Goal: Task Accomplishment & Management: Use online tool/utility

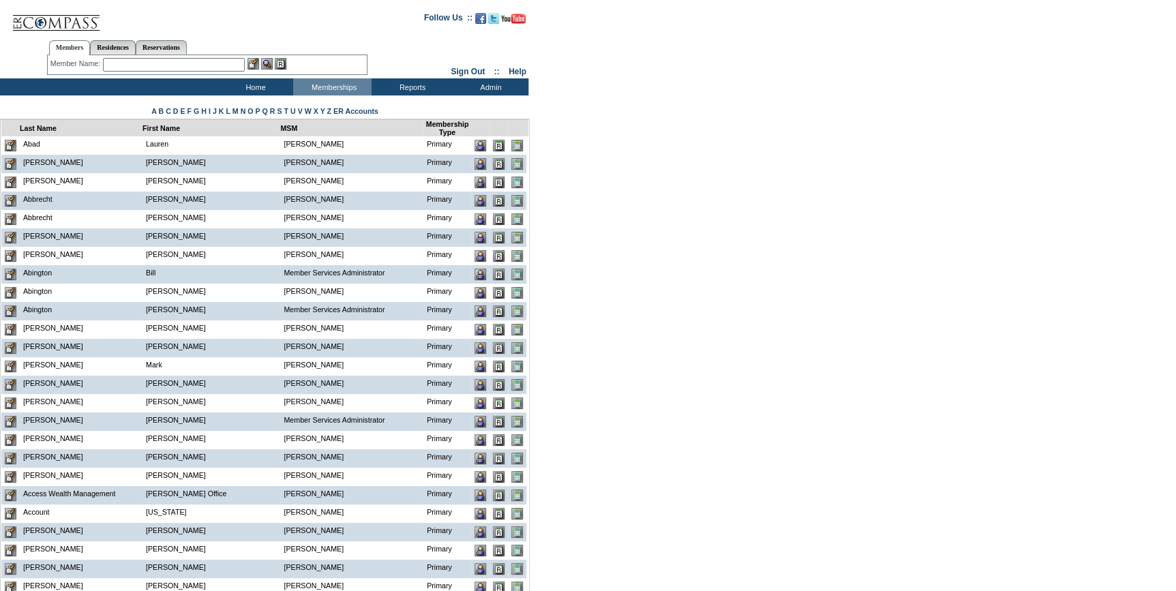
click at [230, 62] on input "text" at bounding box center [174, 65] width 142 height 14
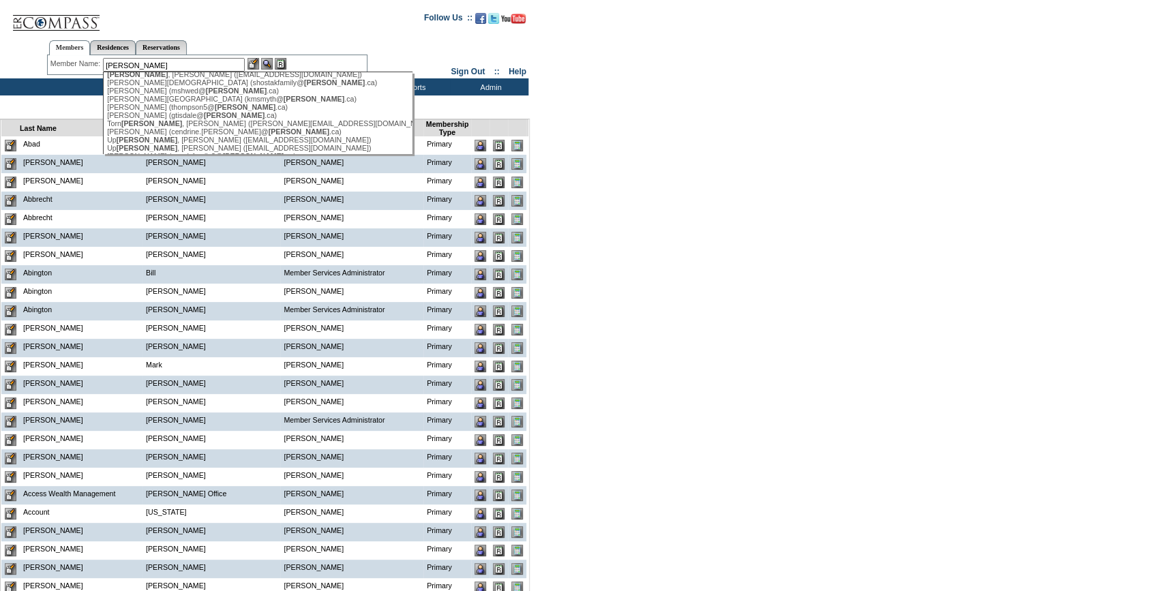
scroll to position [416, 0]
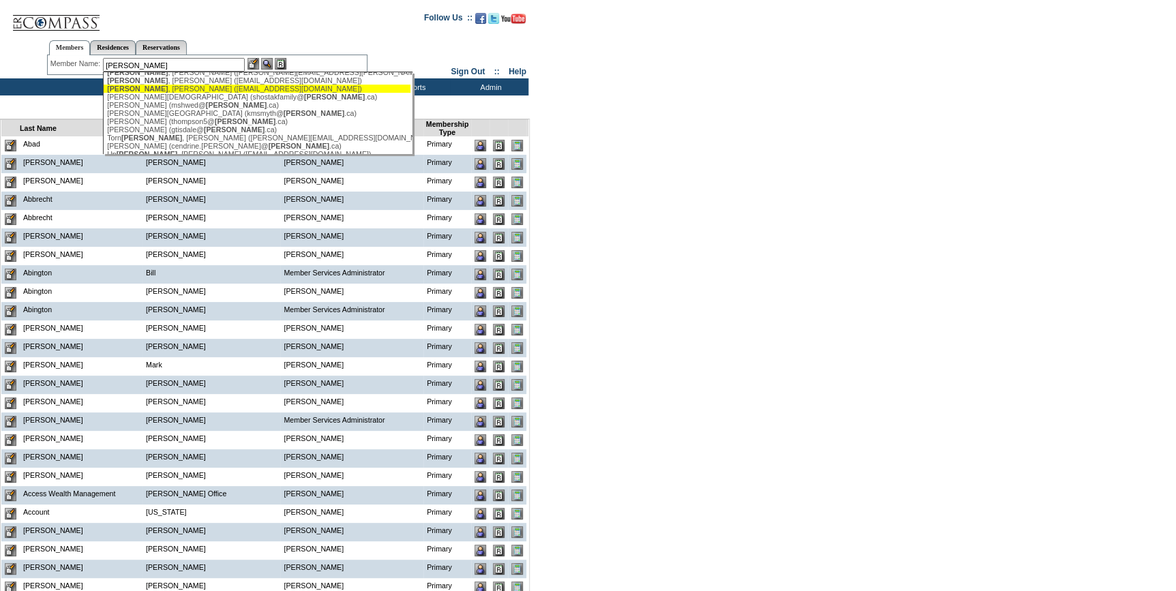
click at [163, 93] on div "Shaw , Robert (shawrw@gmail.com)" at bounding box center [257, 89] width 300 height 8
type input "Shaw, Robert (shawrw@gmail.com)"
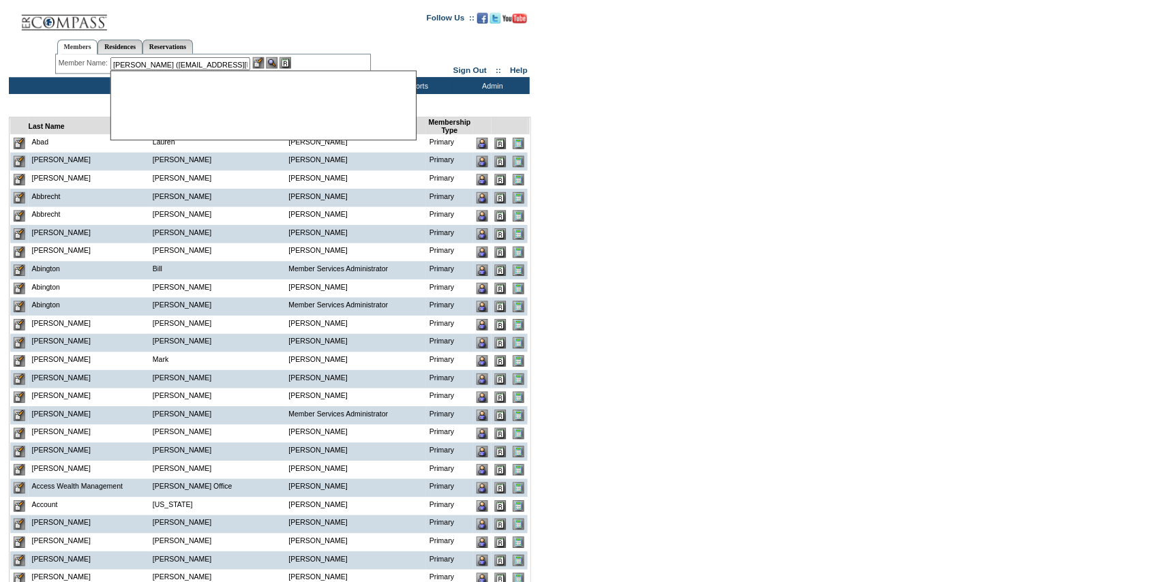
scroll to position [0, 0]
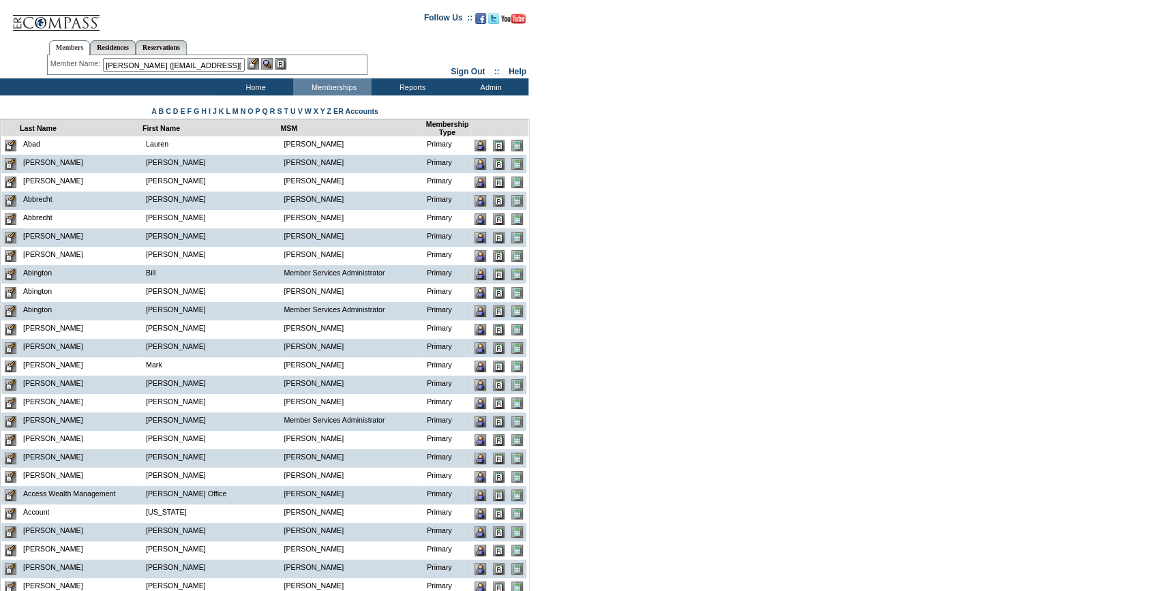
click at [255, 59] on img at bounding box center [254, 64] width 12 height 12
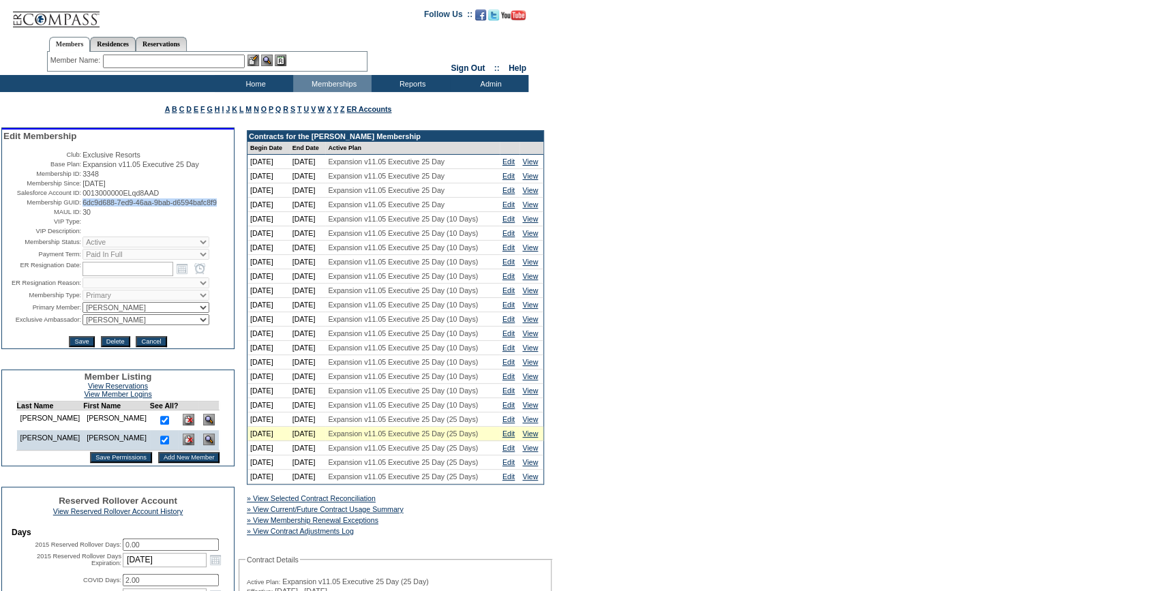
drag, startPoint x: 132, startPoint y: 216, endPoint x: 80, endPoint y: 207, distance: 53.1
click at [83, 207] on td "6dc9d688-7ed9-46aa-9bab-d6594bafc8f9" at bounding box center [158, 202] width 150 height 8
click at [217, 53] on div "Member Name: Destination or Residence: ReservationId:" at bounding box center [207, 62] width 321 height 20
click at [208, 61] on input "text" at bounding box center [174, 62] width 142 height 14
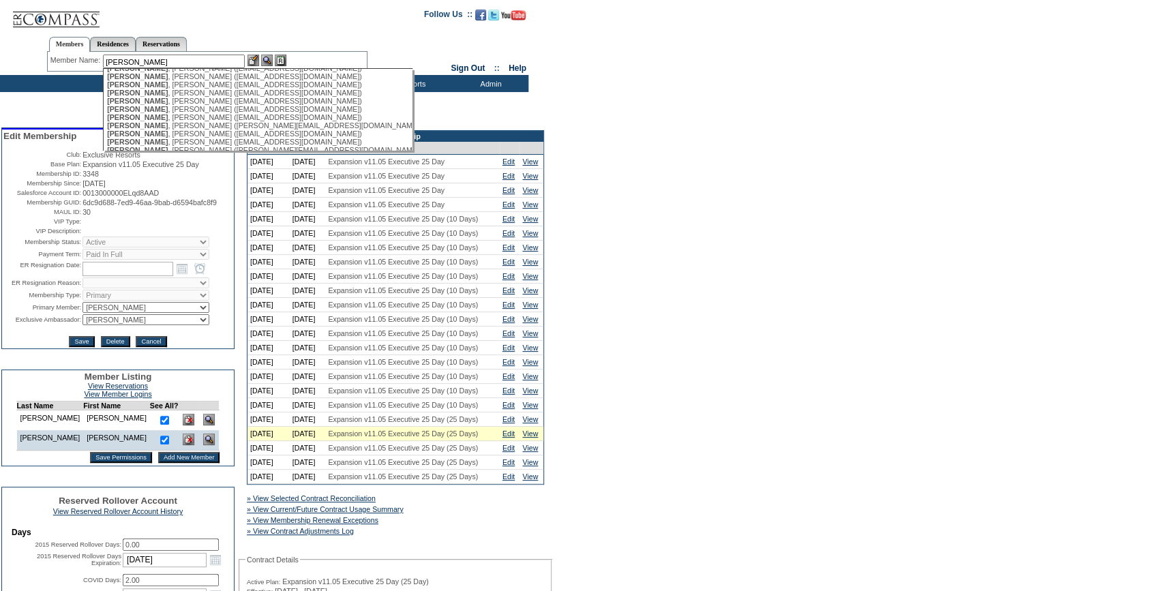
scroll to position [248, 0]
click at [155, 119] on div "Jones , Robert (bob700b@gmail.com)" at bounding box center [257, 114] width 300 height 8
type input "Jones, Robert (bob700b@gmail.com)"
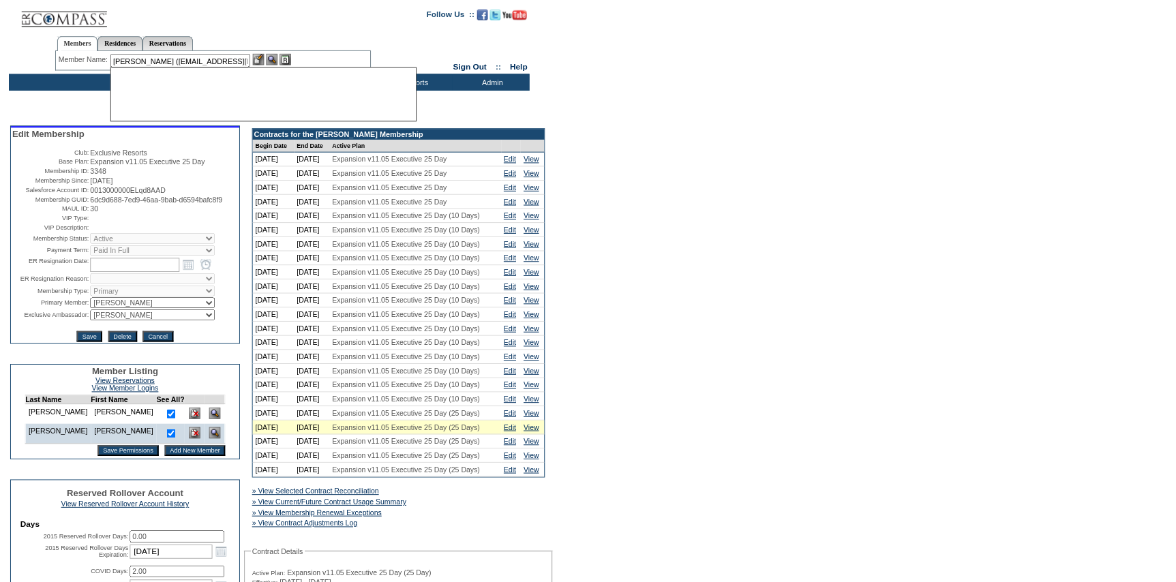
scroll to position [0, 0]
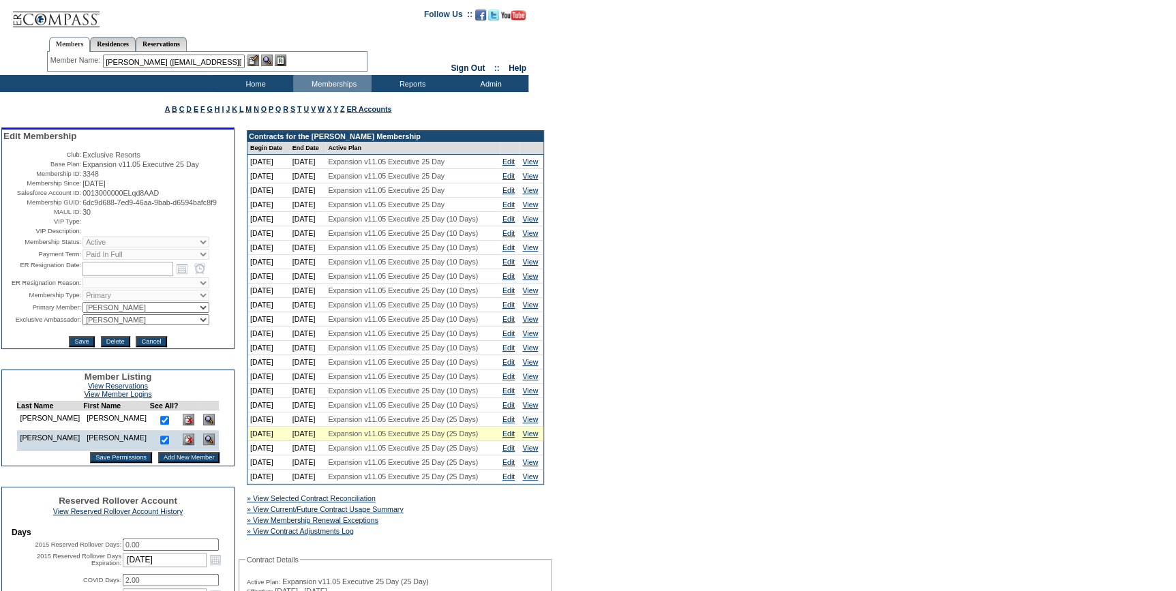
click at [256, 59] on img at bounding box center [254, 61] width 12 height 12
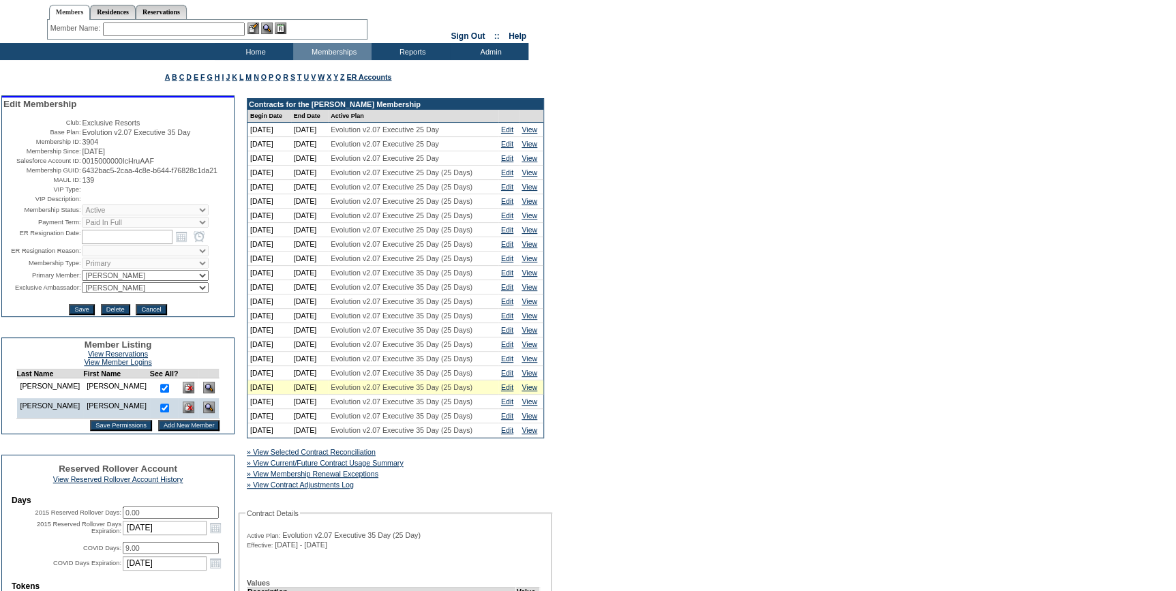
scroll to position [61, 0]
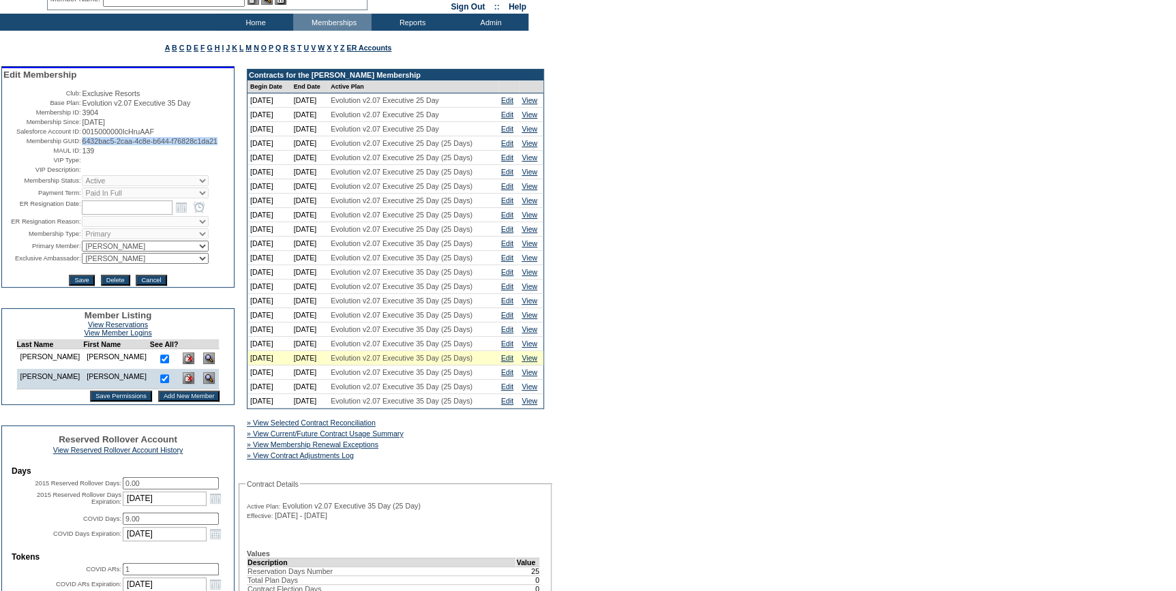
drag, startPoint x: 125, startPoint y: 154, endPoint x: 80, endPoint y: 145, distance: 45.9
click at [82, 145] on td "6432bac5-2caa-4c8e-b644-f76828c1da21" at bounding box center [157, 141] width 151 height 8
copy span "6432bac5-2caa-4c8e-b644-f76828c1da21"
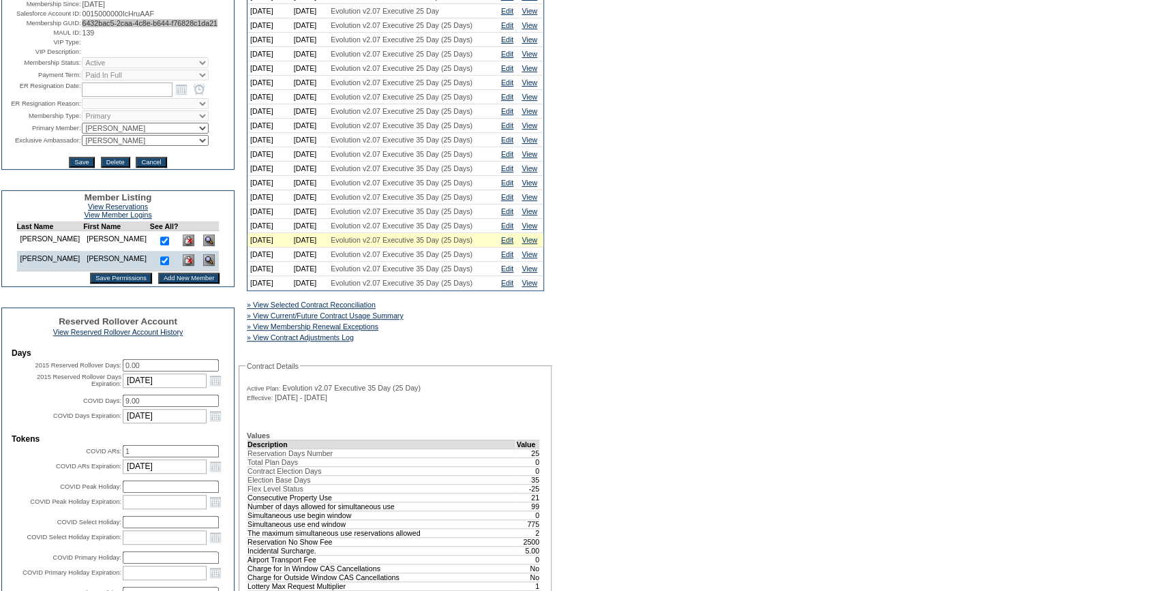
scroll to position [372, 0]
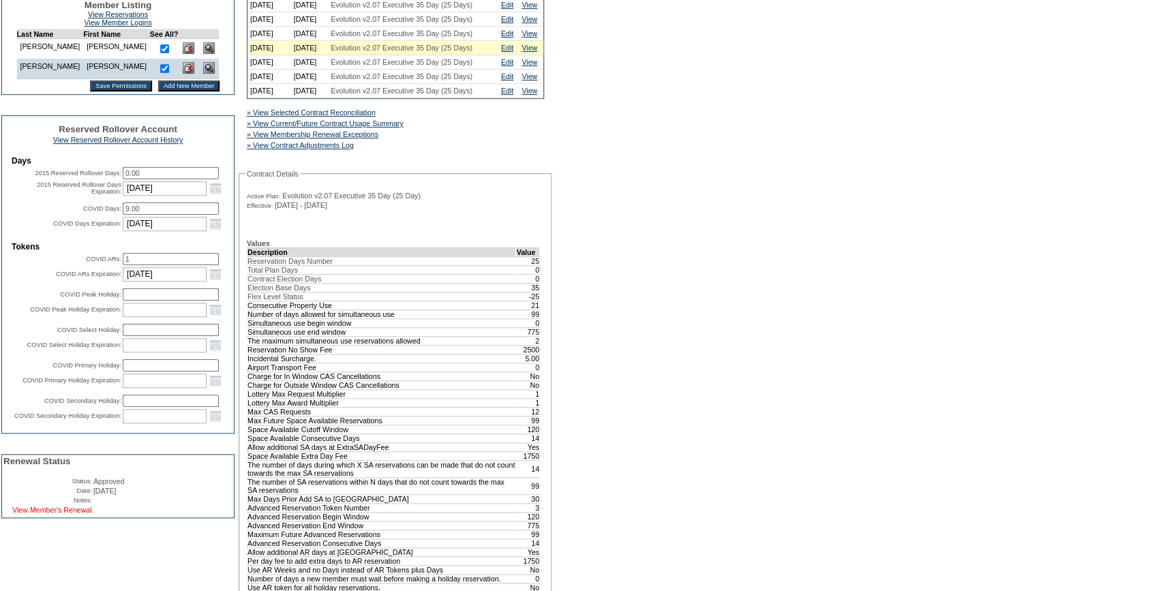
click at [65, 514] on link "View Member's Renewal" at bounding box center [52, 510] width 80 height 8
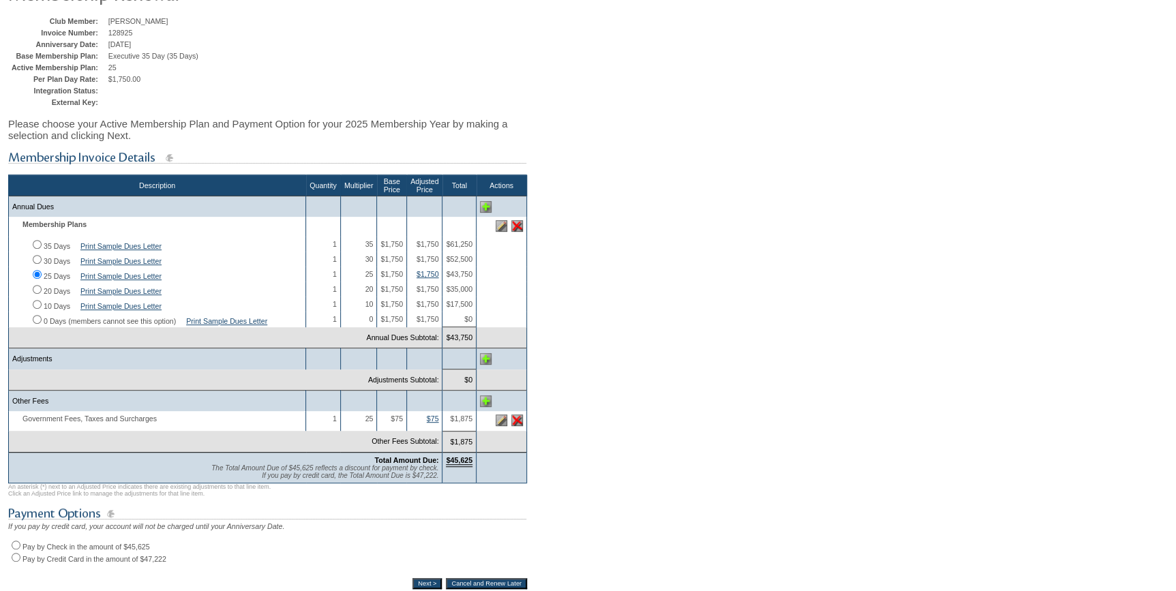
scroll to position [248, 0]
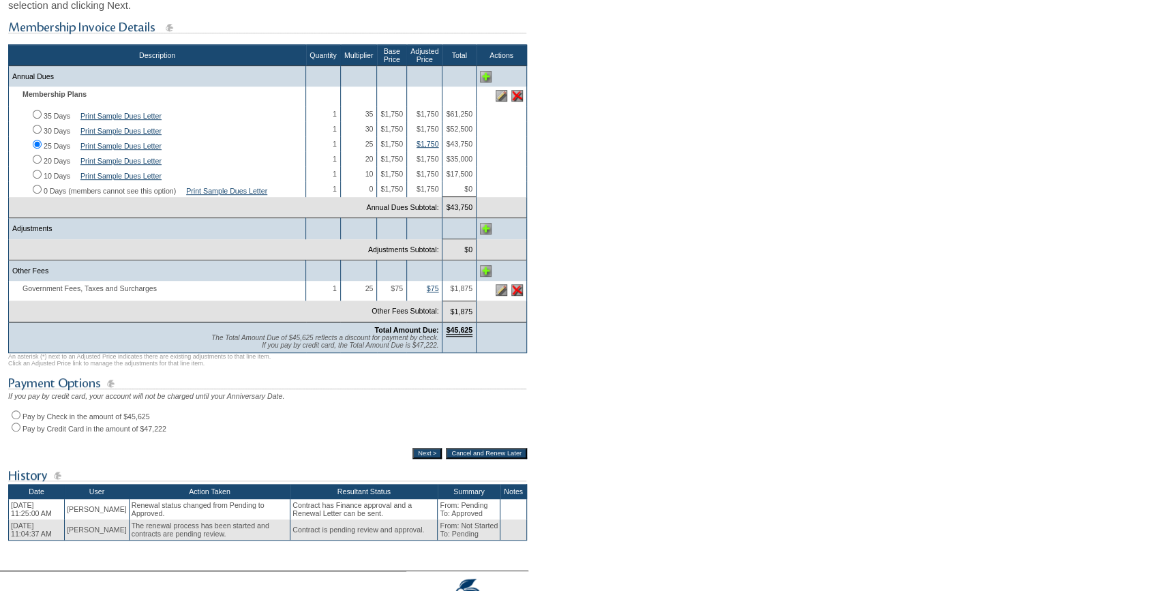
click at [23, 421] on label "Pay by Check in the amount of $45,625" at bounding box center [87, 417] width 128 height 8
click at [20, 419] on input "Pay by Check in the amount of $45,625" at bounding box center [16, 415] width 9 height 9
radio input "true"
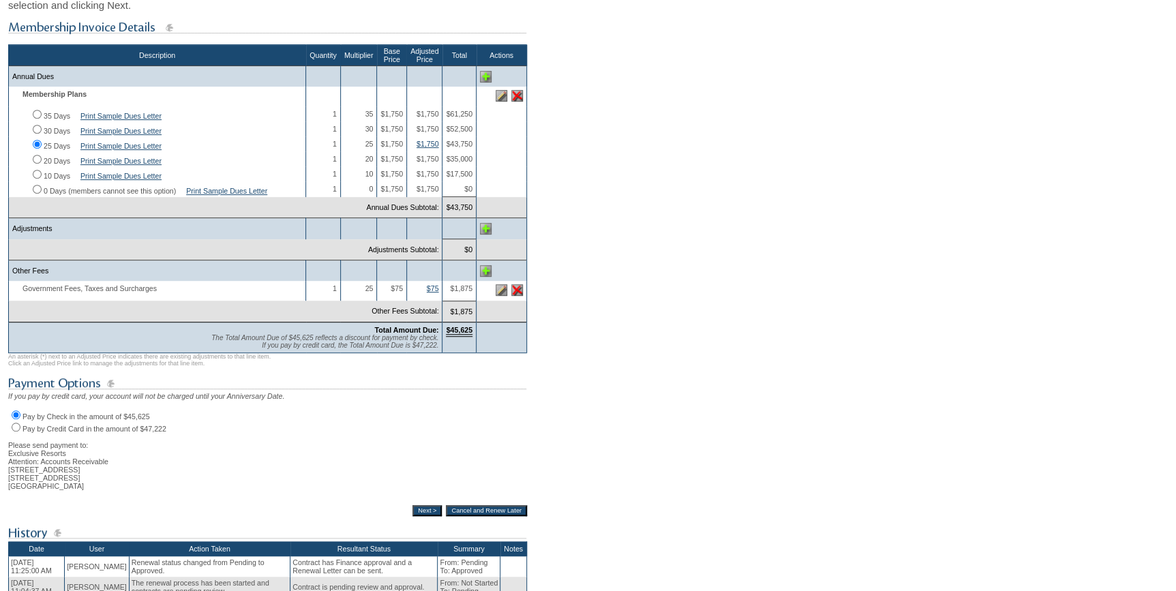
click at [413, 516] on input "Next >" at bounding box center [427, 510] width 29 height 11
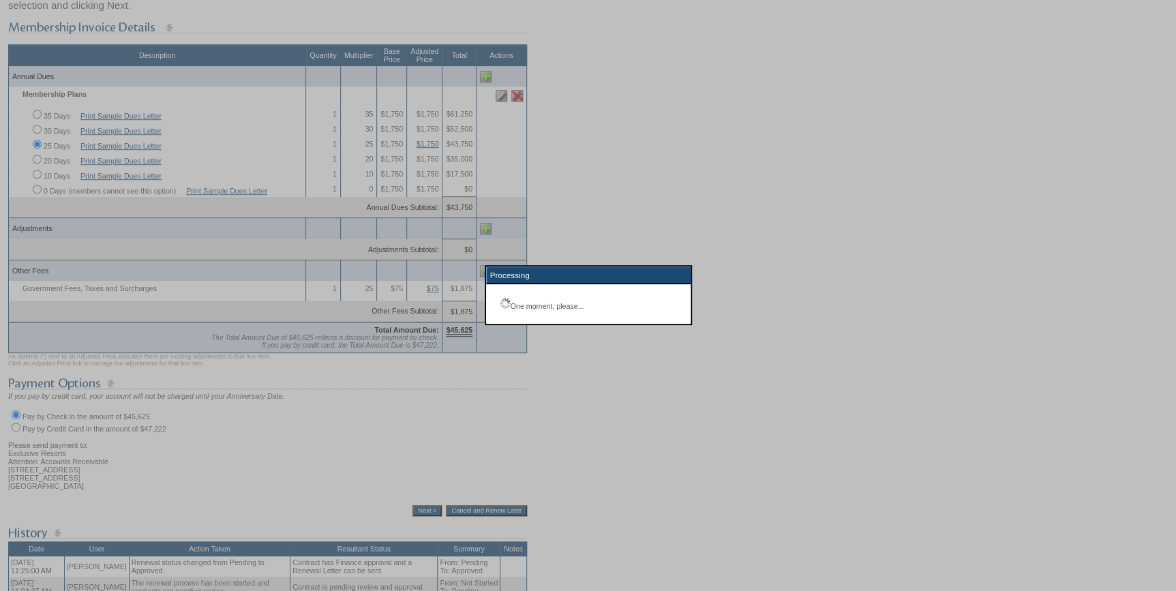
scroll to position [98, 0]
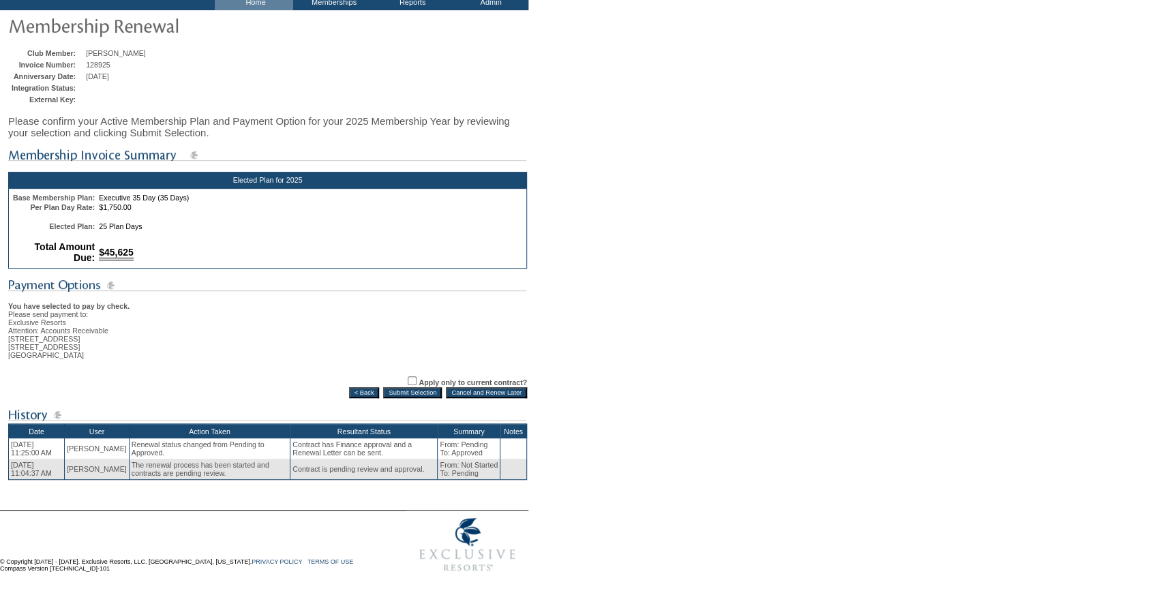
click at [402, 389] on input "Submit Selection" at bounding box center [412, 392] width 59 height 11
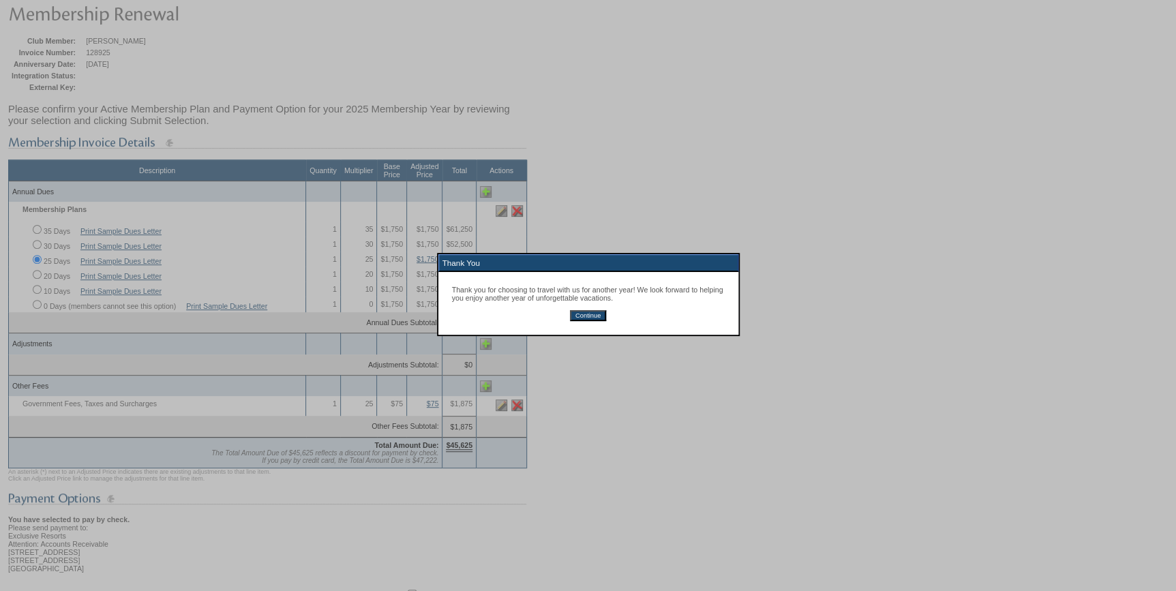
click at [594, 313] on input "Continue" at bounding box center [588, 315] width 36 height 11
